Goal: Transaction & Acquisition: Download file/media

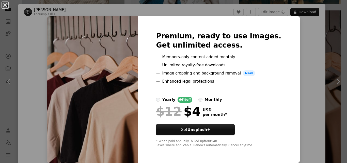
scroll to position [0, 0]
click at [315, 68] on div "An X shape Premium, ready to use images. Get unlimited access. A plus sign Memb…" at bounding box center [173, 81] width 347 height 163
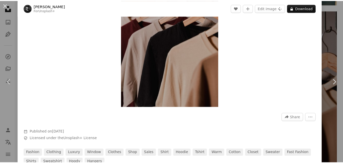
scroll to position [76, 0]
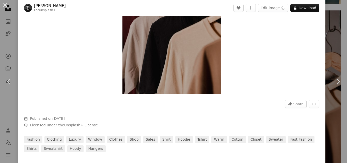
click at [8, 6] on button "An X shape" at bounding box center [5, 5] width 6 height 6
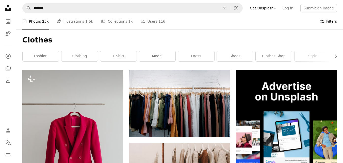
click at [328, 22] on button "Filters Filters" at bounding box center [327, 21] width 17 height 16
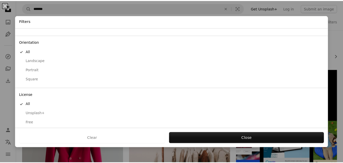
scroll to position [39, 0]
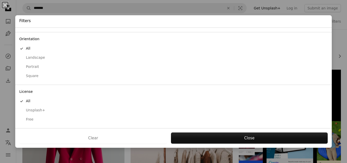
click at [26, 119] on div "Free" at bounding box center [173, 119] width 308 height 5
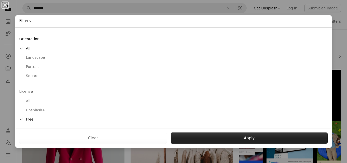
click at [255, 136] on button "Apply" at bounding box center [248, 137] width 157 height 11
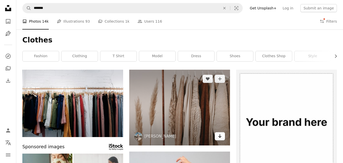
click at [221, 137] on icon "Arrow pointing down" at bounding box center [220, 136] width 4 height 6
